Goal: Navigation & Orientation: Go to known website

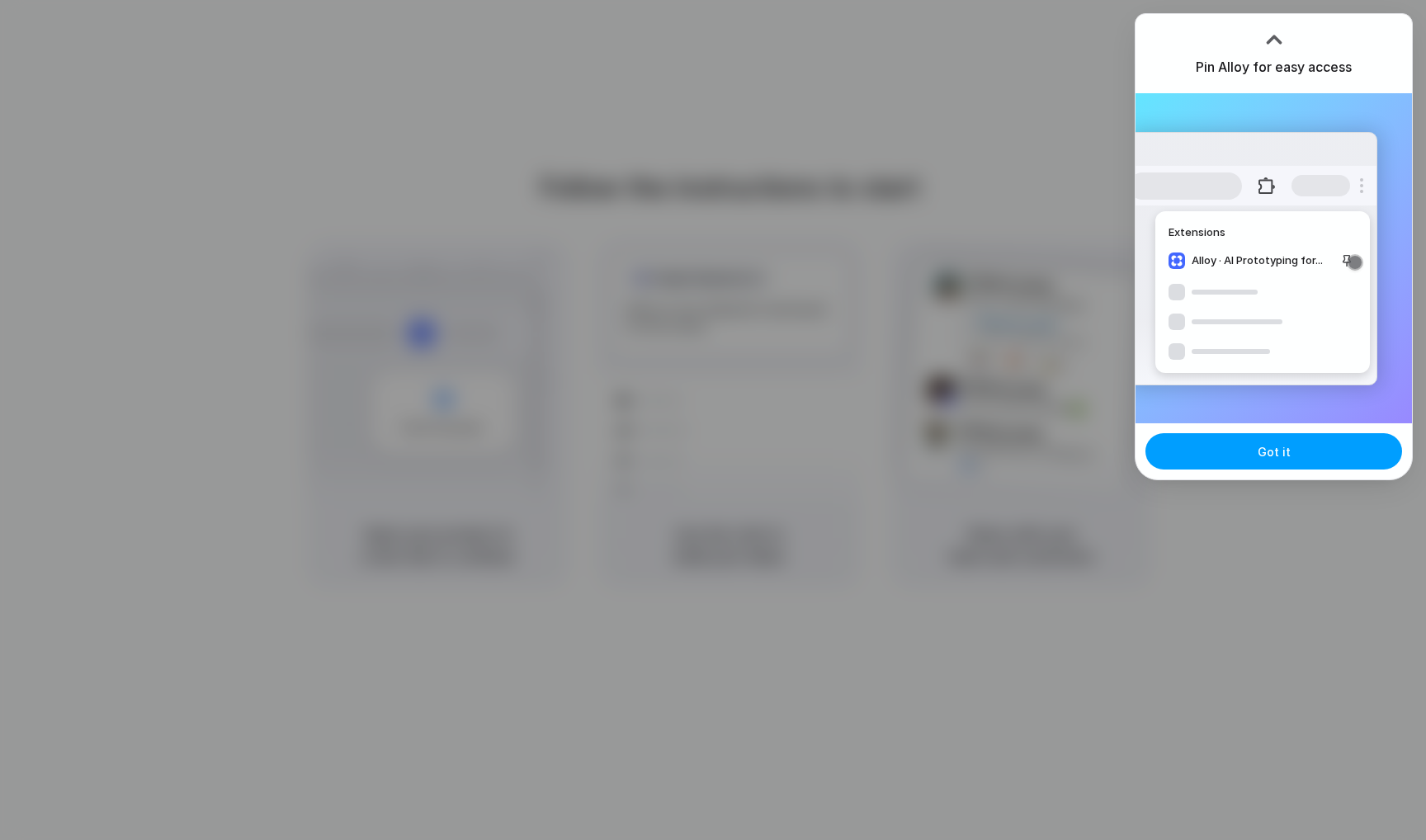
click at [1187, 448] on button "Got it" at bounding box center [1274, 451] width 257 height 36
